Goal: Task Accomplishment & Management: Use online tool/utility

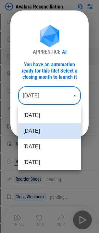
click at [55, 94] on body "Avalara Reconciliation User information pending... User information pending... …" at bounding box center [49, 116] width 99 height 233
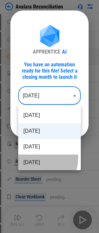
click at [39, 158] on li "[DATE]" at bounding box center [49, 162] width 63 height 16
type input "********"
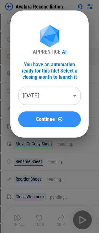
click at [40, 113] on button "Continue" at bounding box center [49, 119] width 63 height 16
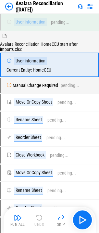
drag, startPoint x: 83, startPoint y: 214, endPoint x: 89, endPoint y: 194, distance: 20.7
click at [0, 232] on settings-manager at bounding box center [0, 233] width 0 height 0
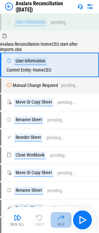
click at [62, 222] on div "Skip" at bounding box center [61, 224] width 8 height 4
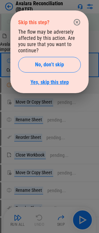
click at [48, 79] on link "Yes, skip this step" at bounding box center [50, 82] width 38 height 6
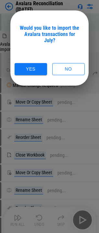
click at [38, 69] on div "Would you like to import the Avalara transactions for July? Yes No" at bounding box center [49, 47] width 79 height 75
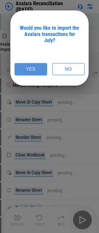
click at [38, 67] on button "Yes" at bounding box center [31, 69] width 33 height 12
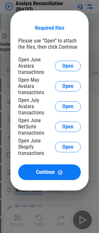
click at [59, 214] on div at bounding box center [49, 116] width 99 height 233
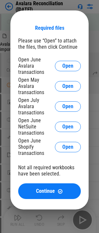
click at [58, 214] on div at bounding box center [49, 116] width 99 height 233
click at [59, 215] on div at bounding box center [49, 116] width 99 height 233
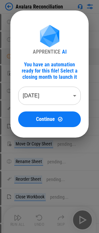
click at [38, 100] on body "Avalara Reconciliation User information pending... User information pending... …" at bounding box center [49, 116] width 99 height 233
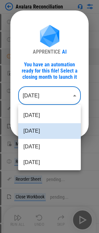
click at [39, 156] on li "Jun 2025" at bounding box center [49, 162] width 63 height 16
type input "********"
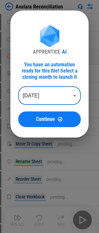
click at [37, 127] on div "APPRENTICE AI You have an automation ready for this file! Select a closing mont…" at bounding box center [49, 73] width 79 height 127
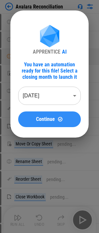
click at [37, 123] on button "Continue" at bounding box center [49, 119] width 63 height 16
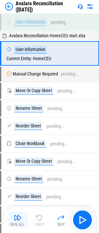
click at [23, 214] on button "Run All" at bounding box center [18, 220] width 21 height 16
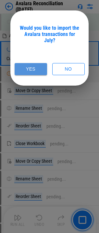
click at [30, 64] on button "Yes" at bounding box center [31, 69] width 33 height 12
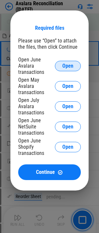
click at [70, 69] on button "Open" at bounding box center [68, 66] width 26 height 10
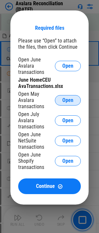
click at [68, 103] on button "Open" at bounding box center [68, 100] width 26 height 10
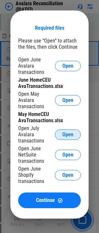
click at [68, 132] on span "Open" at bounding box center [68, 134] width 11 height 5
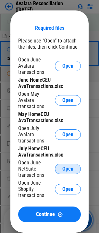
click at [64, 166] on span "Open" at bounding box center [68, 168] width 11 height 5
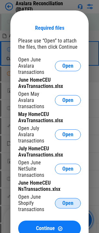
click at [68, 200] on span "Open" at bounding box center [68, 202] width 11 height 5
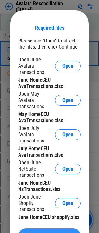
click at [46, 232] on span "Continue" at bounding box center [45, 235] width 19 height 5
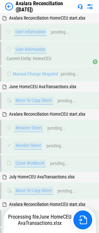
drag, startPoint x: 79, startPoint y: 212, endPoint x: 90, endPoint y: 199, distance: 17.2
click at [0, 232] on settings-manager at bounding box center [0, 233] width 0 height 0
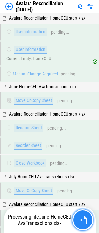
click at [84, 219] on img "button" at bounding box center [83, 219] width 8 height 8
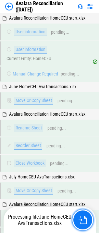
click at [91, 201] on body "Avalara Reconciliation (Jun 25) Avalara Reconciliation HomeCEU start.xlsx User …" at bounding box center [49, 116] width 99 height 233
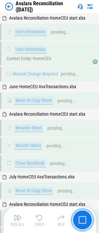
click at [85, 220] on img "button" at bounding box center [83, 220] width 8 height 8
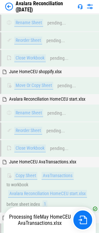
scroll to position [9778, 0]
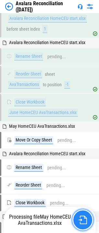
click at [83, 220] on img "button" at bounding box center [83, 219] width 8 height 8
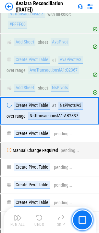
scroll to position [11889, 0]
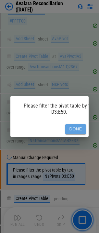
click at [74, 128] on button "Done" at bounding box center [76, 129] width 21 height 10
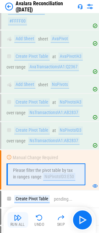
click at [19, 224] on div "Run All" at bounding box center [17, 224] width 15 height 4
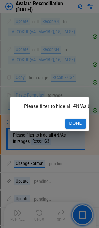
scroll to position [12891, 0]
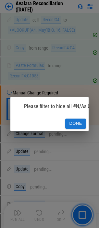
click at [76, 121] on button "Done" at bounding box center [76, 123] width 21 height 10
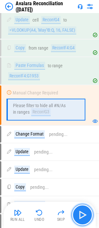
click at [90, 214] on button "button" at bounding box center [82, 214] width 21 height 21
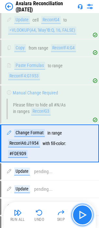
click at [85, 214] on img "button" at bounding box center [83, 214] width 10 height 10
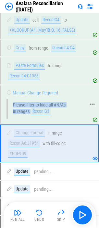
drag, startPoint x: 13, startPoint y: 115, endPoint x: 34, endPoint y: 124, distance: 23.0
click at [34, 119] on div "Please filter to hide all #N/As in ranges Recon!G3" at bounding box center [46, 108] width 79 height 21
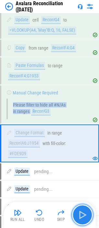
drag, startPoint x: 84, startPoint y: 221, endPoint x: 83, endPoint y: 214, distance: 7.6
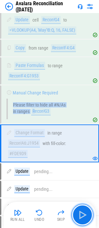
click at [84, 220] on button "button" at bounding box center [82, 214] width 21 height 21
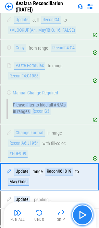
click at [83, 213] on img "button" at bounding box center [83, 214] width 10 height 10
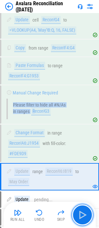
click at [83, 213] on img "button" at bounding box center [83, 214] width 10 height 10
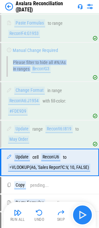
scroll to position [12990, 0]
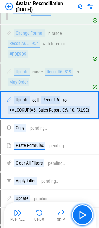
click at [82, 216] on img "button" at bounding box center [83, 214] width 10 height 10
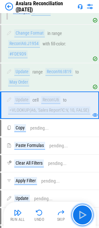
click at [83, 215] on img "button" at bounding box center [83, 214] width 10 height 10
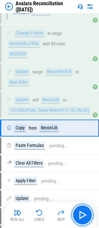
click at [83, 215] on img "button" at bounding box center [83, 214] width 10 height 10
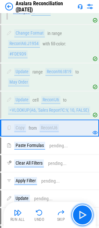
click at [83, 215] on img "button" at bounding box center [83, 214] width 10 height 10
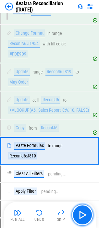
click at [83, 215] on img "button" at bounding box center [83, 214] width 10 height 10
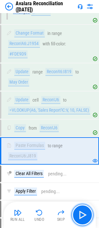
click at [83, 215] on img "button" at bounding box center [83, 214] width 10 height 10
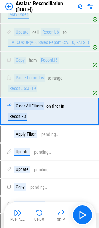
scroll to position [13064, 0]
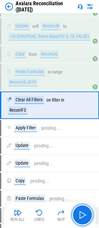
click at [83, 215] on img "button" at bounding box center [83, 214] width 10 height 10
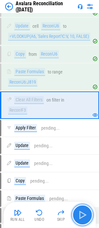
click at [83, 216] on img "button" at bounding box center [83, 214] width 10 height 10
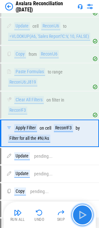
click at [83, 216] on img "button" at bounding box center [83, 214] width 10 height 10
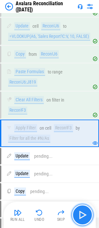
click at [89, 214] on button "button" at bounding box center [82, 214] width 21 height 21
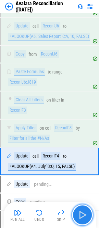
click at [83, 215] on img "button" at bounding box center [83, 214] width 10 height 10
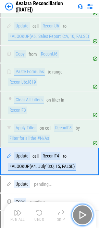
click at [83, 215] on img "button" at bounding box center [83, 214] width 10 height 10
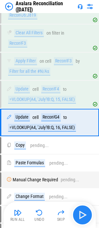
scroll to position [13148, 0]
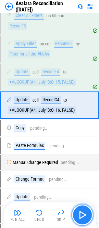
click at [83, 215] on img "button" at bounding box center [83, 214] width 10 height 10
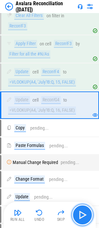
click at [83, 215] on img "button" at bounding box center [83, 214] width 10 height 10
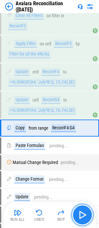
click at [83, 215] on img "button" at bounding box center [83, 214] width 10 height 10
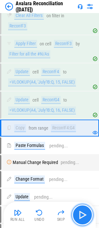
click at [82, 215] on img "button" at bounding box center [83, 214] width 10 height 10
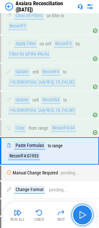
click at [83, 214] on img "button" at bounding box center [83, 214] width 10 height 10
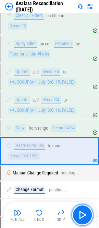
drag, startPoint x: 2, startPoint y: 156, endPoint x: 84, endPoint y: 217, distance: 103.2
click at [84, 218] on img "button" at bounding box center [83, 214] width 10 height 10
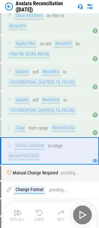
click at [84, 217] on div "Run All Undo Skip" at bounding box center [51, 214] width 86 height 21
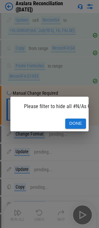
scroll to position [13228, 0]
click at [75, 120] on button "Done" at bounding box center [76, 123] width 21 height 10
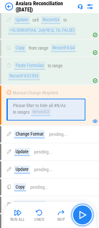
click at [79, 215] on img "button" at bounding box center [83, 214] width 10 height 10
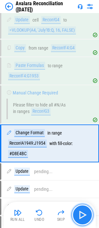
click at [81, 214] on img "button" at bounding box center [83, 214] width 10 height 10
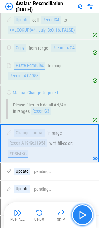
click at [81, 214] on img "button" at bounding box center [83, 214] width 10 height 10
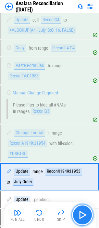
click at [81, 214] on img "button" at bounding box center [83, 214] width 10 height 10
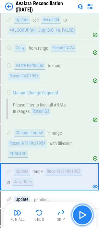
click at [81, 214] on img "button" at bounding box center [83, 214] width 10 height 10
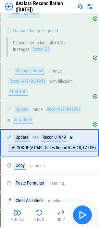
scroll to position [13328, 0]
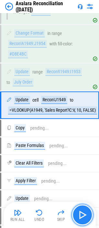
click at [84, 213] on img "button" at bounding box center [83, 214] width 10 height 10
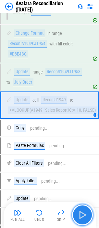
click at [84, 213] on img "button" at bounding box center [83, 214] width 10 height 10
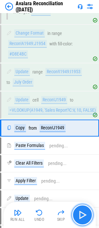
click at [84, 215] on img "button" at bounding box center [83, 214] width 10 height 10
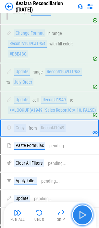
click at [84, 215] on img "button" at bounding box center [83, 214] width 10 height 10
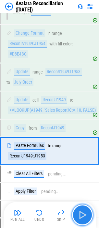
click at [84, 215] on img "button" at bounding box center [83, 214] width 10 height 10
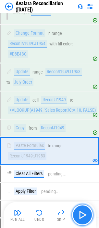
click at [81, 208] on button "button" at bounding box center [82, 214] width 21 height 21
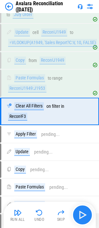
scroll to position [13401, 0]
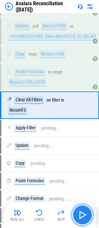
click at [81, 210] on img "button" at bounding box center [83, 214] width 10 height 10
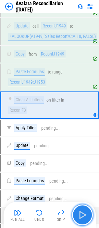
click at [81, 209] on button "button" at bounding box center [82, 214] width 21 height 21
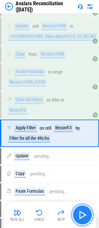
click at [81, 209] on button "button" at bounding box center [82, 214] width 21 height 21
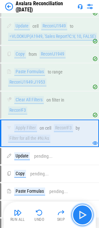
click at [79, 212] on img "button" at bounding box center [83, 214] width 10 height 10
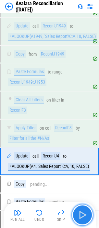
click at [79, 212] on img "button" at bounding box center [83, 214] width 10 height 10
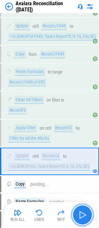
click at [79, 212] on img "button" at bounding box center [83, 214] width 10 height 10
click at [79, 212] on div "Run All Undo Skip" at bounding box center [51, 214] width 86 height 21
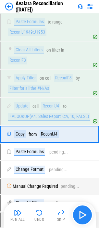
scroll to position [13480, 0]
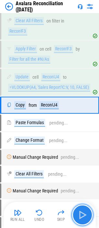
click at [79, 212] on img "button" at bounding box center [83, 214] width 10 height 10
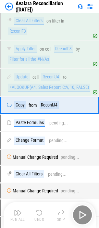
click at [79, 212] on div "Run All Undo Skip" at bounding box center [51, 214] width 86 height 21
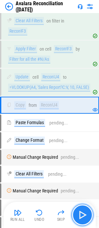
click at [79, 212] on img "button" at bounding box center [83, 214] width 10 height 10
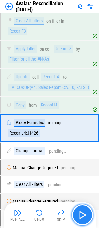
click at [79, 211] on img "button" at bounding box center [83, 214] width 10 height 10
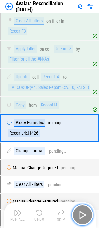
click at [79, 211] on img "button" at bounding box center [83, 214] width 10 height 10
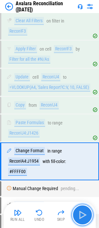
click at [79, 211] on img "button" at bounding box center [83, 214] width 10 height 10
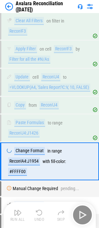
click at [79, 211] on div "Run All Undo Skip" at bounding box center [51, 214] width 86 height 21
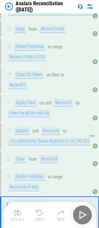
scroll to position [13382, 0]
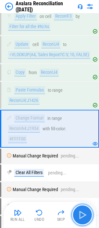
click at [78, 212] on img "button" at bounding box center [83, 214] width 10 height 10
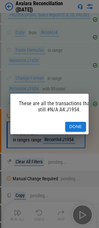
scroll to position [13578, 0]
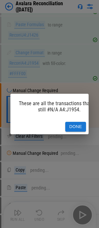
click at [78, 212] on div "These are all the transactions that are still #N/A A4:J1954. Done" at bounding box center [49, 114] width 99 height 228
click at [71, 122] on button "Done" at bounding box center [76, 127] width 21 height 10
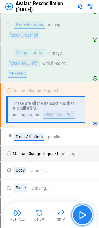
click at [78, 210] on img "button" at bounding box center [83, 214] width 10 height 10
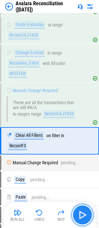
click at [78, 215] on img "button" at bounding box center [83, 214] width 10 height 10
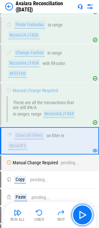
click at [79, 214] on img "button" at bounding box center [83, 214] width 10 height 10
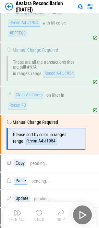
scroll to position [13648, 0]
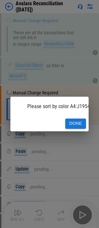
click at [69, 121] on button "Done" at bounding box center [76, 123] width 21 height 10
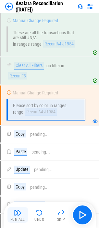
click at [21, 210] on img "button" at bounding box center [18, 212] width 8 height 8
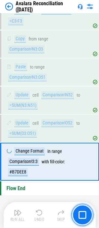
scroll to position [14323, 0]
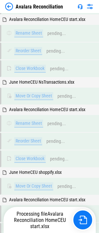
scroll to position [9778, 0]
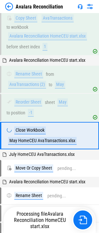
scroll to position [9928, 0]
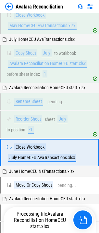
scroll to position [10060, 0]
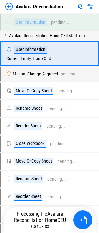
drag, startPoint x: 90, startPoint y: 209, endPoint x: 98, endPoint y: 194, distance: 17.1
click at [0, 232] on settings-manager at bounding box center [0, 233] width 0 height 0
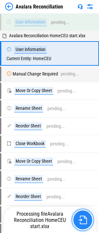
click at [88, 222] on button "button" at bounding box center [83, 219] width 21 height 21
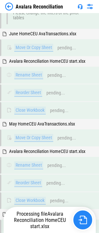
scroll to position [9928, 0]
